Goal: Entertainment & Leisure: Consume media (video, audio)

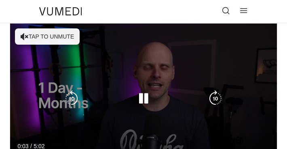
click at [32, 34] on button "Tap to unmute" at bounding box center [47, 36] width 65 height 16
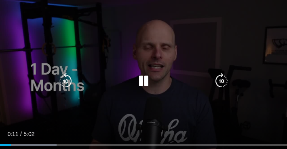
scroll to position [40, 0]
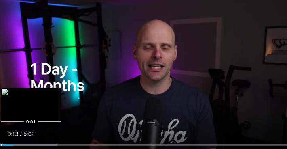
click at [1, 143] on div "Loaded : 19.75% 0:14 0:01" at bounding box center [143, 142] width 287 height 8
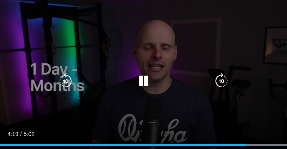
click at [146, 82] on icon "Video Player" at bounding box center [144, 81] width 16 height 16
